Goal: Transaction & Acquisition: Purchase product/service

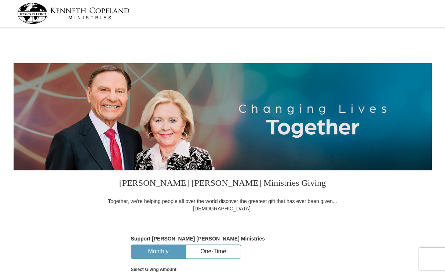
select select "NY"
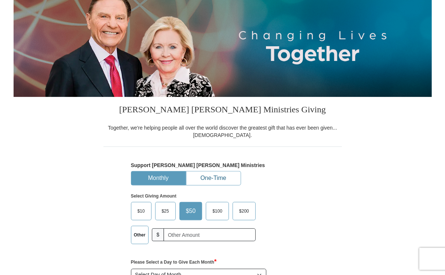
click at [216, 176] on button "One-Time" at bounding box center [213, 178] width 54 height 14
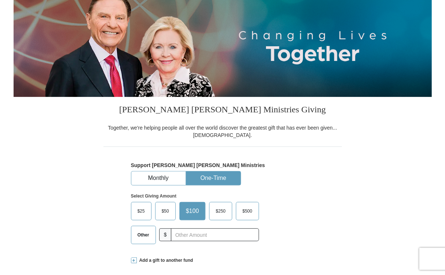
click at [158, 210] on span "$50" at bounding box center [165, 210] width 15 height 11
click at [0, 0] on input "$50" at bounding box center [0, 0] width 0 height 0
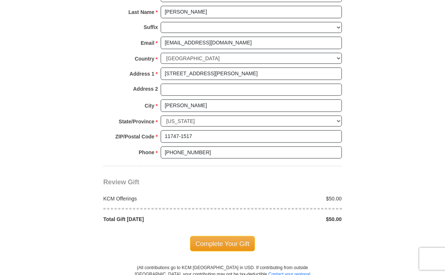
scroll to position [550, 0]
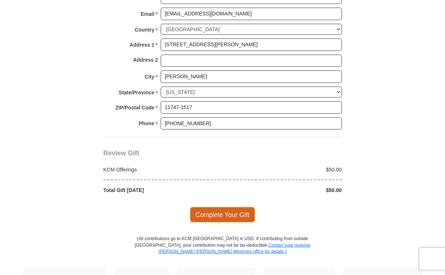
click at [233, 211] on span "Complete Your Gift" at bounding box center [222, 214] width 65 height 15
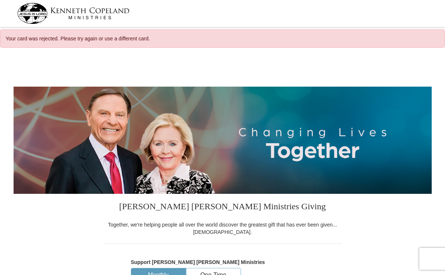
select select "NY"
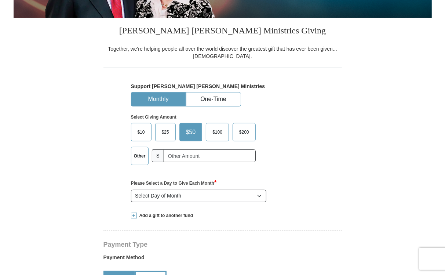
scroll to position [183, 0]
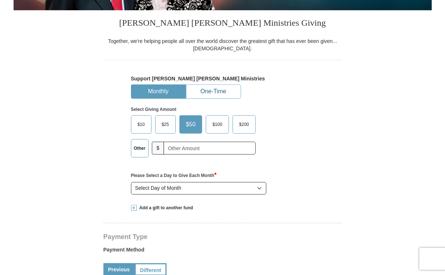
click at [203, 90] on button "One-Time" at bounding box center [213, 92] width 54 height 14
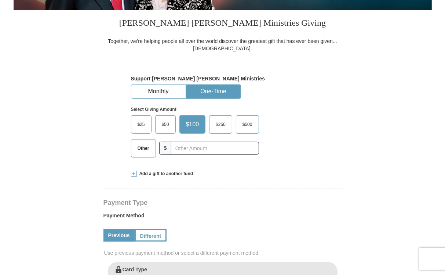
click at [170, 120] on span "$50" at bounding box center [165, 124] width 15 height 11
click at [0, 0] on input "$50" at bounding box center [0, 0] width 0 height 0
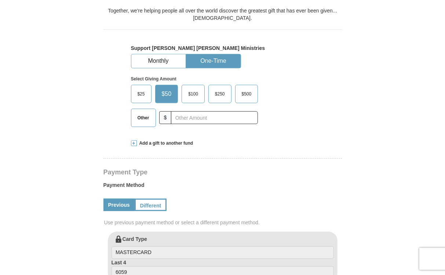
scroll to position [257, 0]
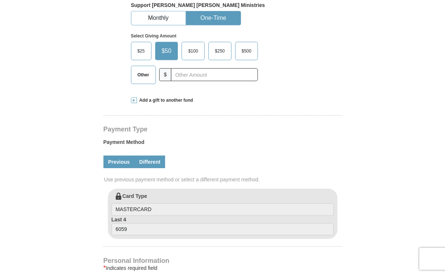
click at [142, 156] on link "Different" at bounding box center [150, 162] width 31 height 12
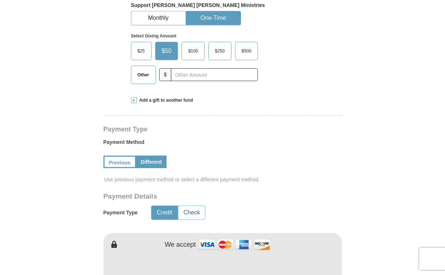
click at [192, 211] on button "Check" at bounding box center [191, 213] width 27 height 14
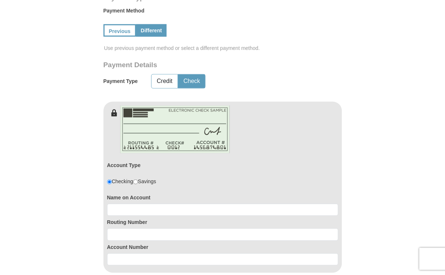
scroll to position [404, 0]
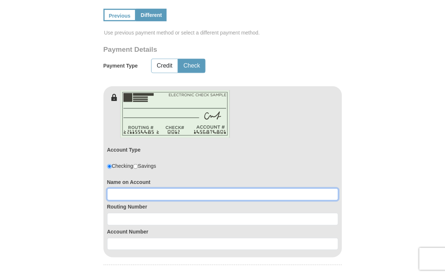
click at [149, 191] on input at bounding box center [222, 194] width 231 height 12
type input "Lucrezia Levanti"
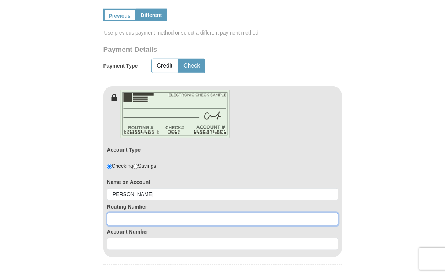
click at [134, 215] on input at bounding box center [222, 219] width 231 height 12
click at [131, 221] on input at bounding box center [222, 219] width 231 height 12
type input "221473652"
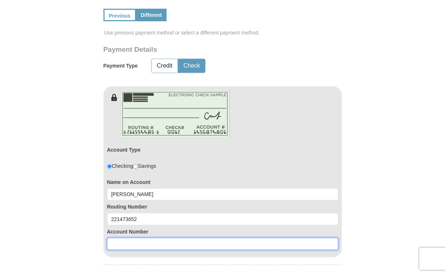
click at [127, 238] on input at bounding box center [222, 244] width 231 height 12
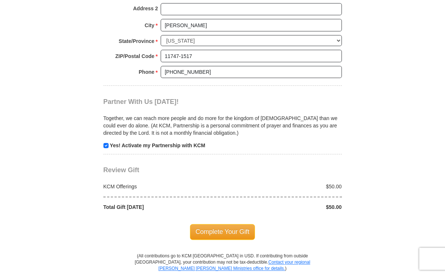
scroll to position [807, 0]
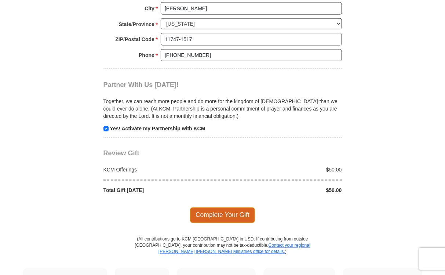
type input "9997820080"
click at [225, 213] on span "Complete Your Gift" at bounding box center [222, 214] width 65 height 15
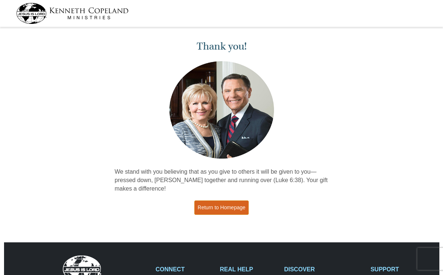
click at [216, 209] on link "Return to Homepage" at bounding box center [221, 207] width 54 height 14
